Goal: Task Accomplishment & Management: Complete application form

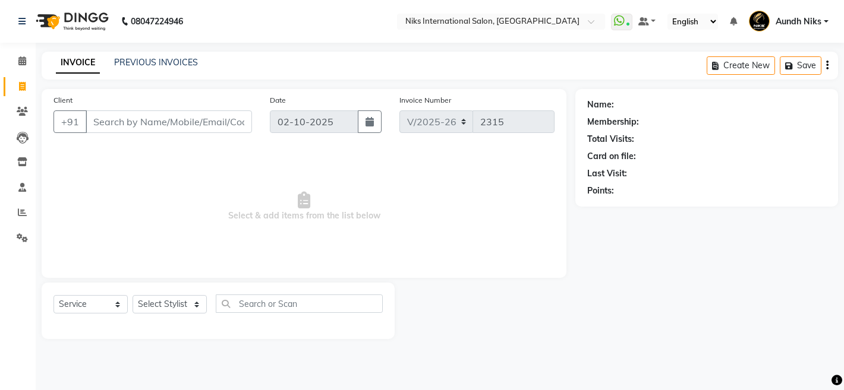
select select "6"
select select "service"
select select "22944"
click at [133, 295] on select "Select Stylist [PERSON_NAME] Aundh Niks [PERSON_NAME] Jiya [PERSON_NAME] Mahhi …" at bounding box center [170, 304] width 74 height 18
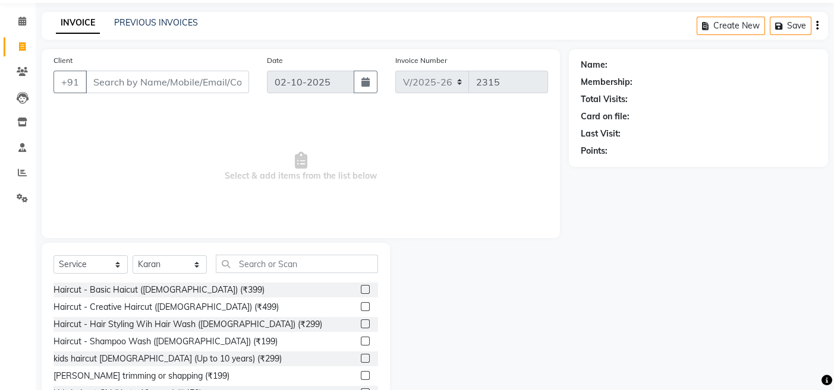
scroll to position [85, 0]
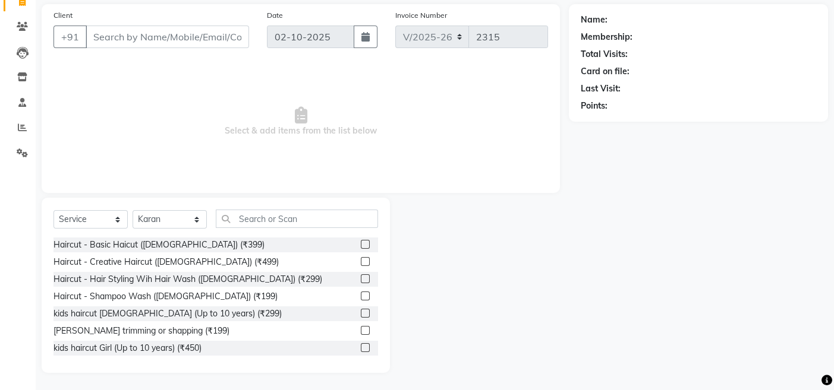
click at [361, 245] on label at bounding box center [365, 244] width 9 height 9
click at [361, 245] on input "checkbox" at bounding box center [365, 245] width 8 height 8
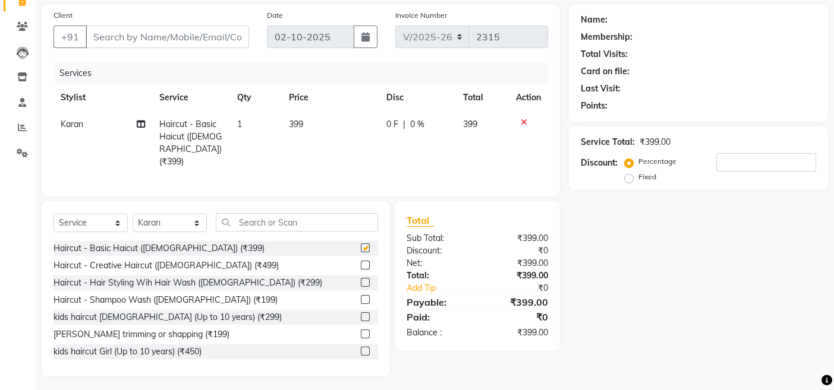
checkbox input "false"
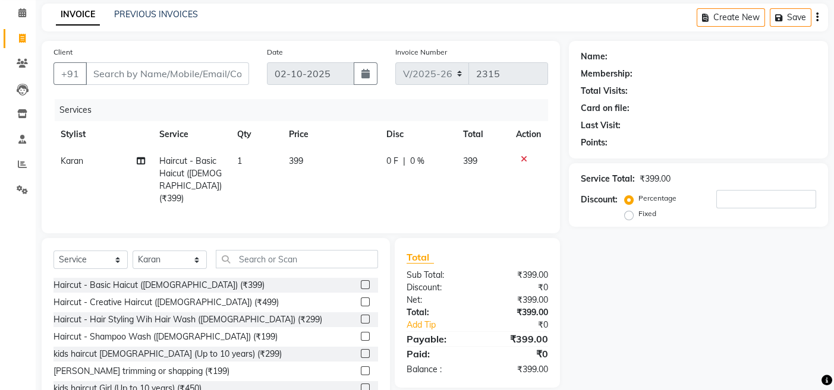
scroll to position [0, 0]
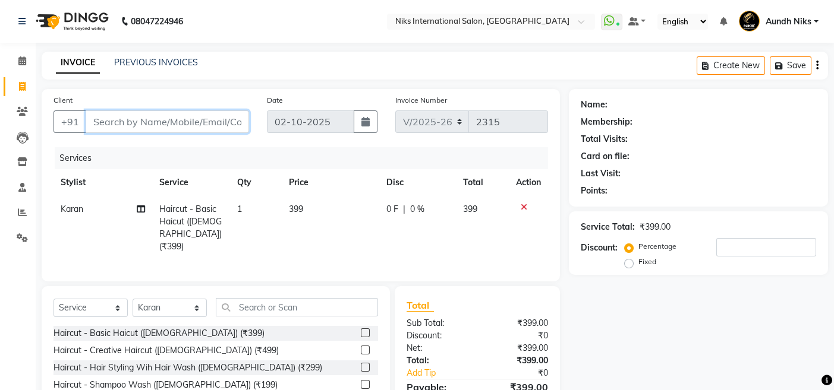
click at [188, 124] on input "Client" at bounding box center [167, 122] width 163 height 23
click at [126, 129] on input "Client" at bounding box center [167, 122] width 163 height 23
type input "9"
type input "0"
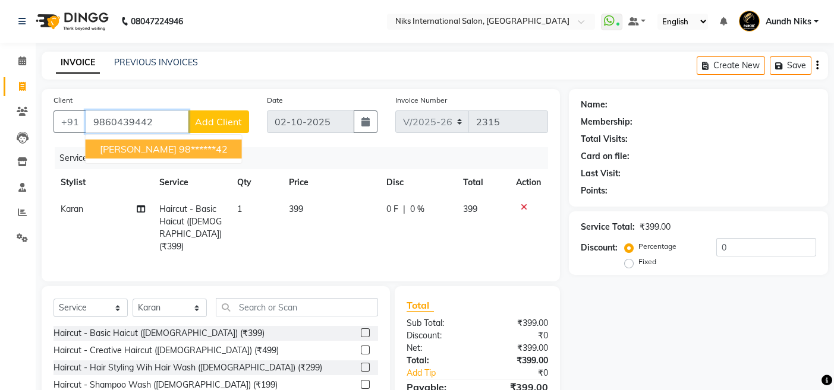
type input "9860439442"
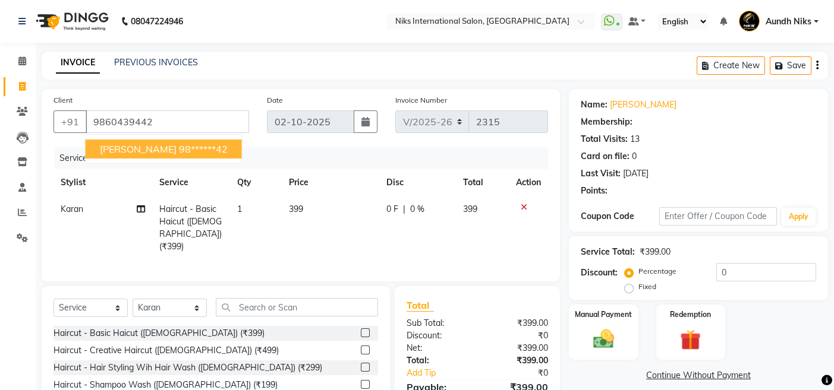
type input "20"
select select "1: Object"
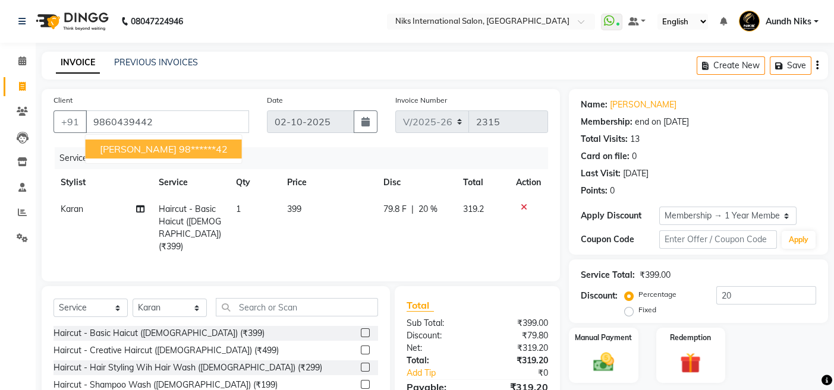
click at [175, 141] on button "[PERSON_NAME] 98******42" at bounding box center [164, 149] width 156 height 19
type input "98******42"
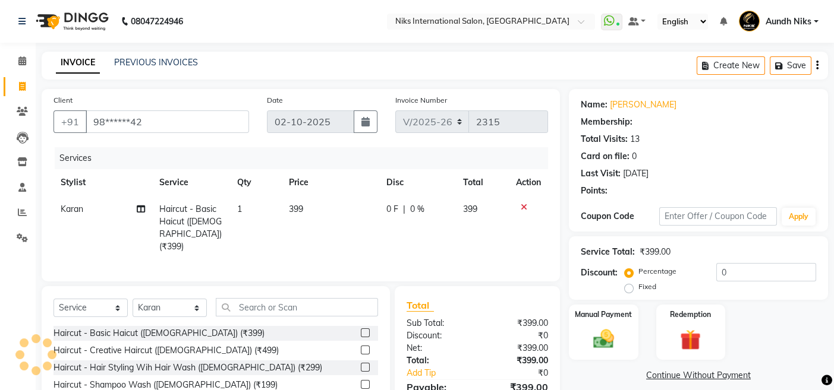
type input "20"
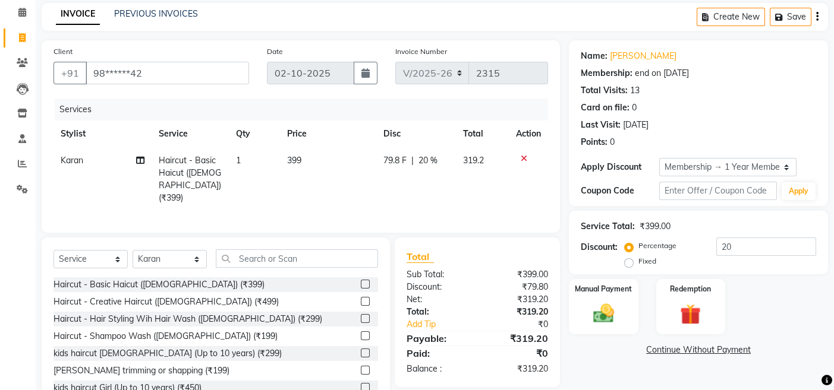
scroll to position [86, 0]
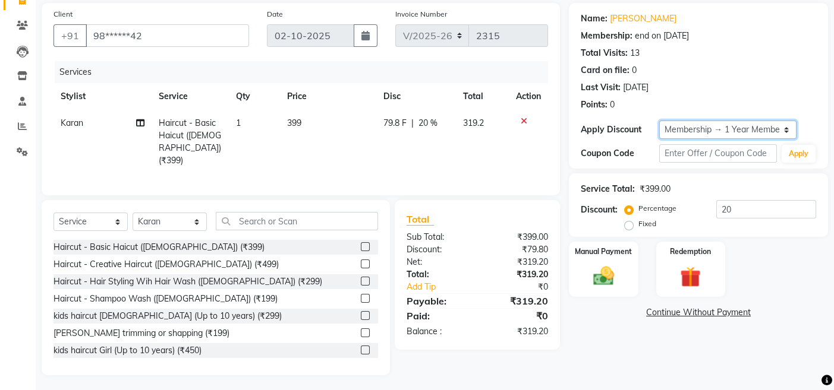
click at [721, 125] on select "Select Membership → 1 Year Membership" at bounding box center [727, 130] width 137 height 18
select select "0:"
click at [659, 121] on select "Select Membership → 1 Year Membership" at bounding box center [727, 130] width 137 height 18
type input "0"
click at [728, 128] on select "Select Membership → 1 Year Membership" at bounding box center [727, 130] width 137 height 18
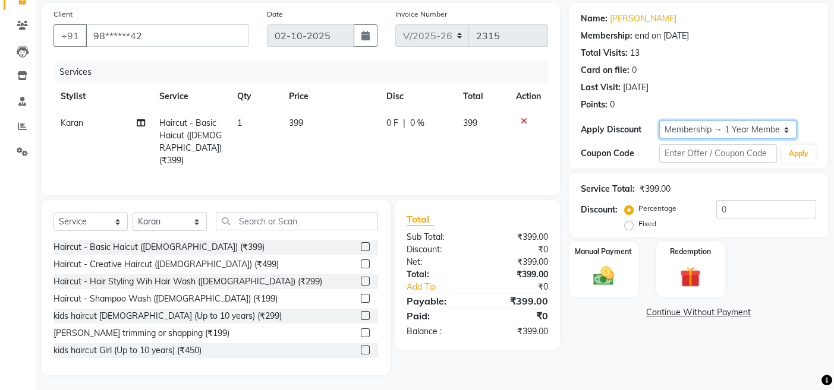
select select "1: Object"
click at [659, 121] on select "Select Membership → 1 Year Membership" at bounding box center [727, 130] width 137 height 18
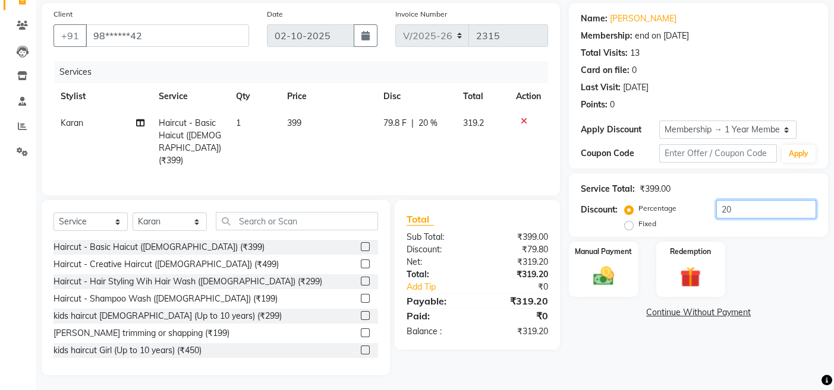
click at [756, 216] on input "20" at bounding box center [766, 209] width 100 height 18
type input "2"
type input "20"
click at [775, 244] on div "Manual Payment Redemption" at bounding box center [698, 270] width 277 height 56
click at [595, 264] on img at bounding box center [603, 276] width 36 height 25
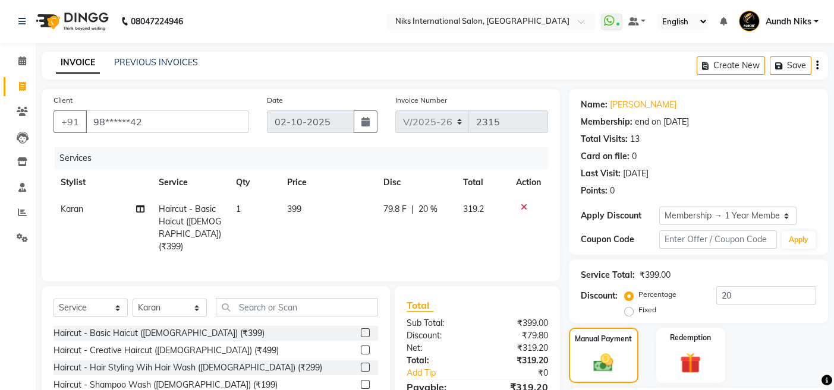
scroll to position [111, 0]
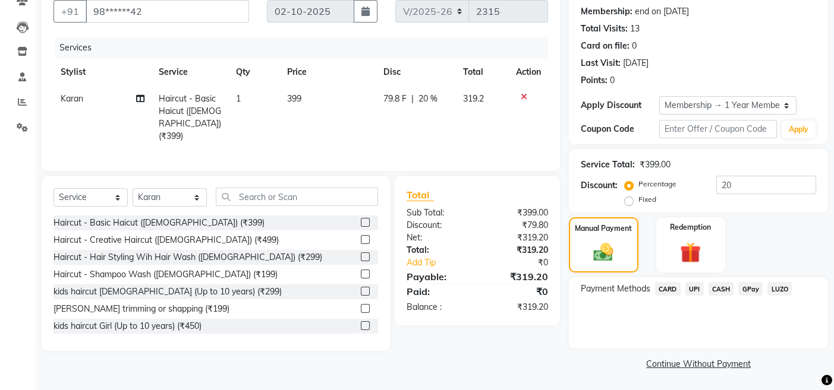
click at [662, 287] on span "CARD" at bounding box center [668, 289] width 26 height 14
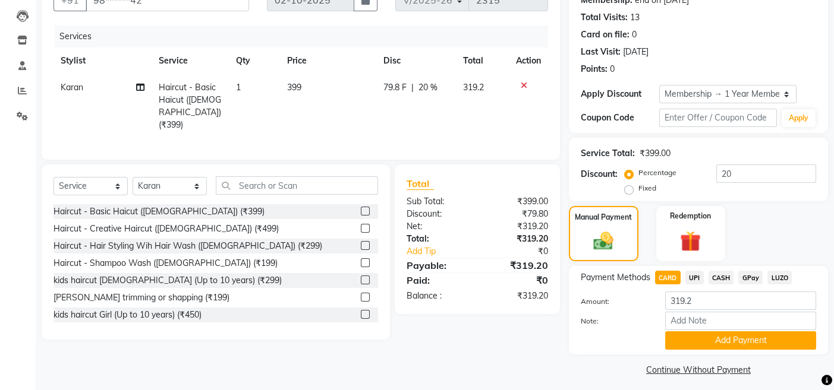
scroll to position [128, 0]
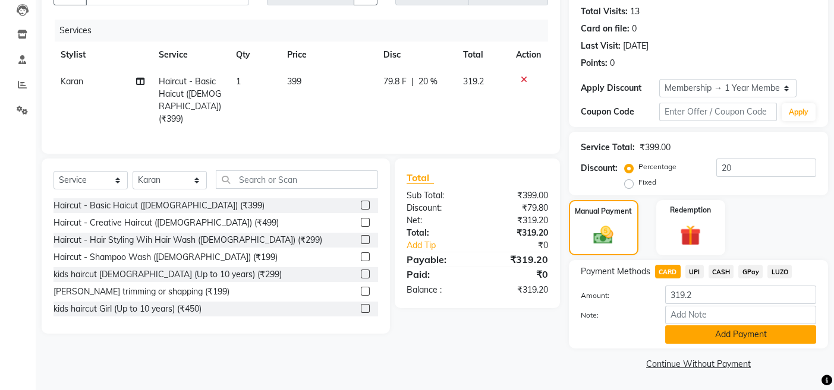
click at [708, 335] on button "Add Payment" at bounding box center [740, 335] width 151 height 18
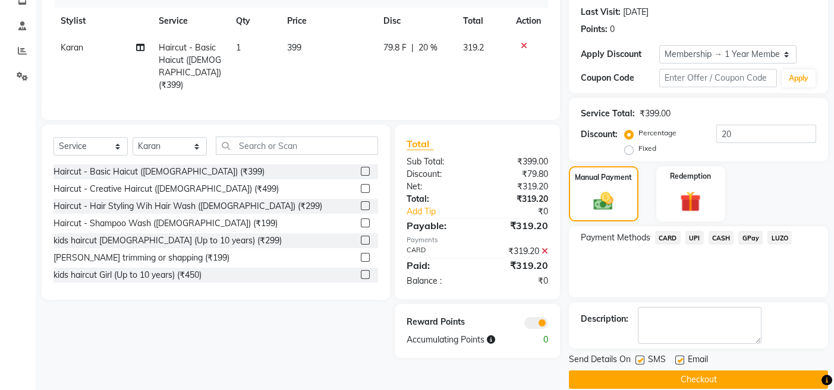
scroll to position [177, 0]
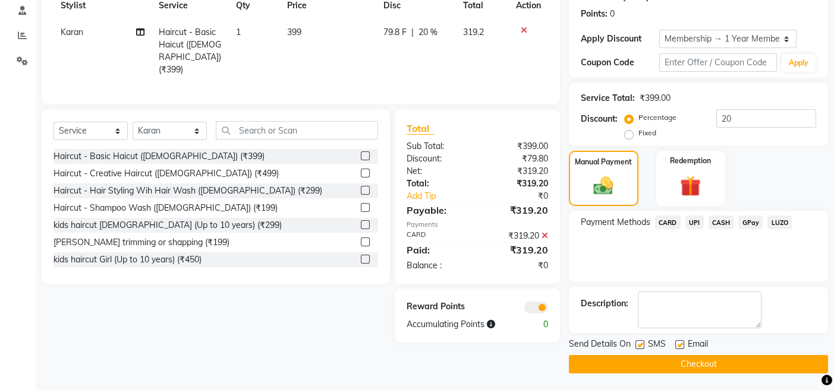
click at [579, 362] on button "Checkout" at bounding box center [698, 364] width 259 height 18
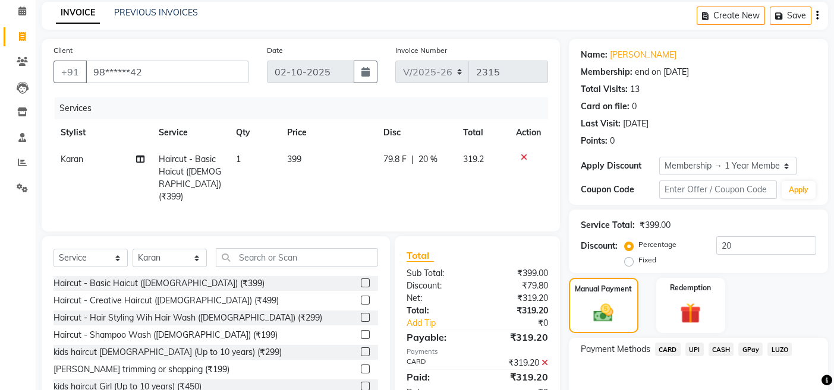
scroll to position [0, 0]
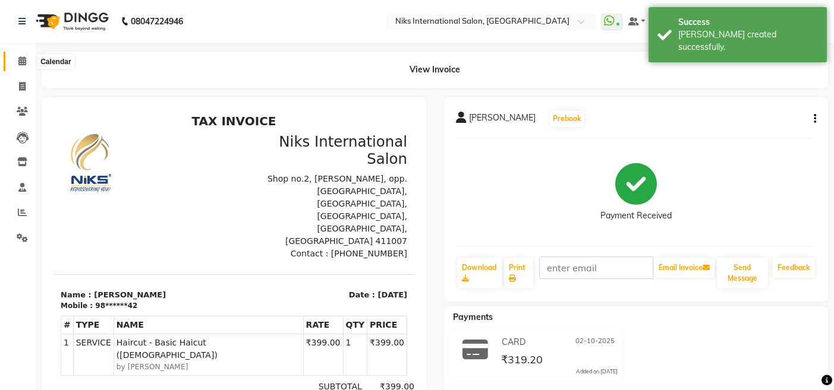
click at [18, 59] on icon at bounding box center [22, 60] width 8 height 9
